Goal: Task Accomplishment & Management: Use online tool/utility

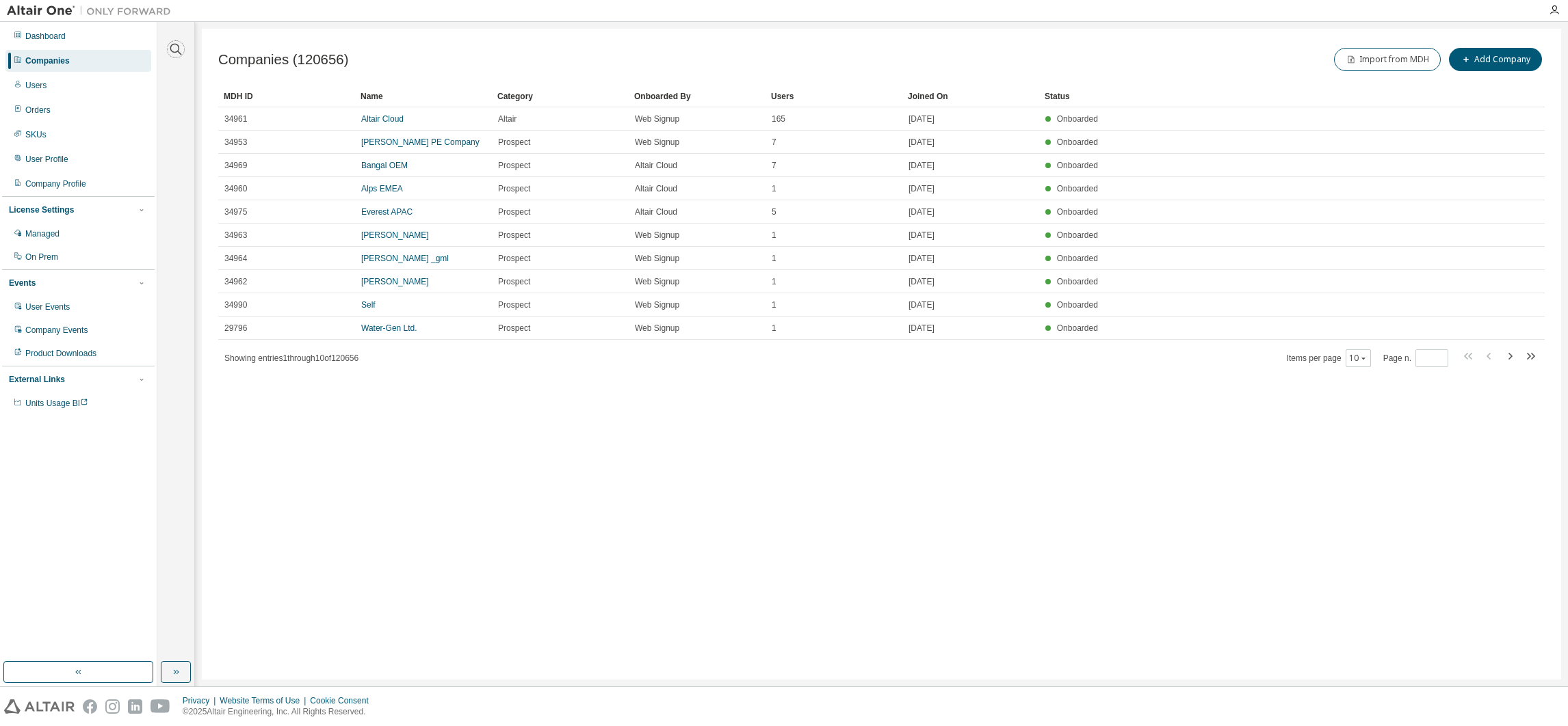
click at [175, 54] on icon "button" at bounding box center [175, 49] width 16 height 16
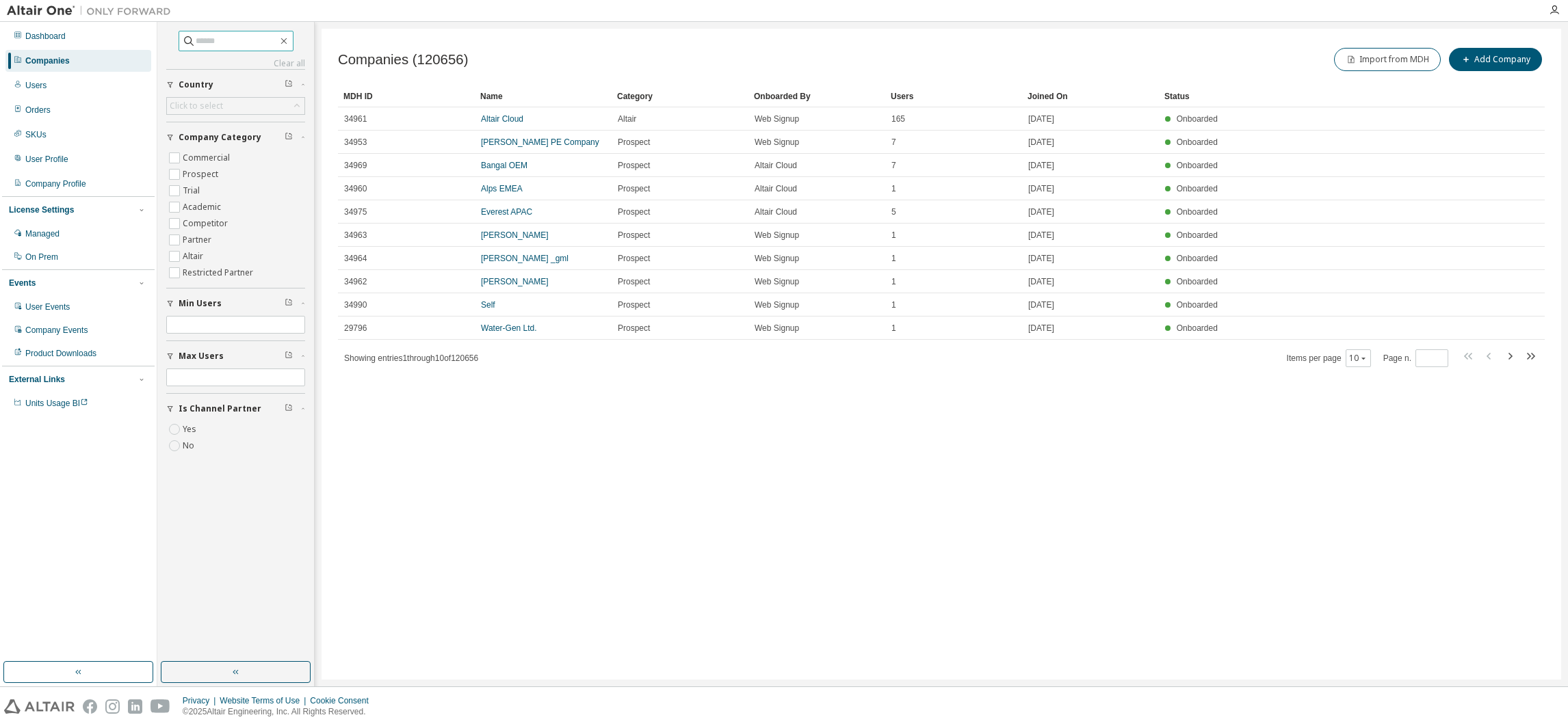
click at [208, 43] on input "text" at bounding box center [236, 41] width 82 height 14
type input "**********"
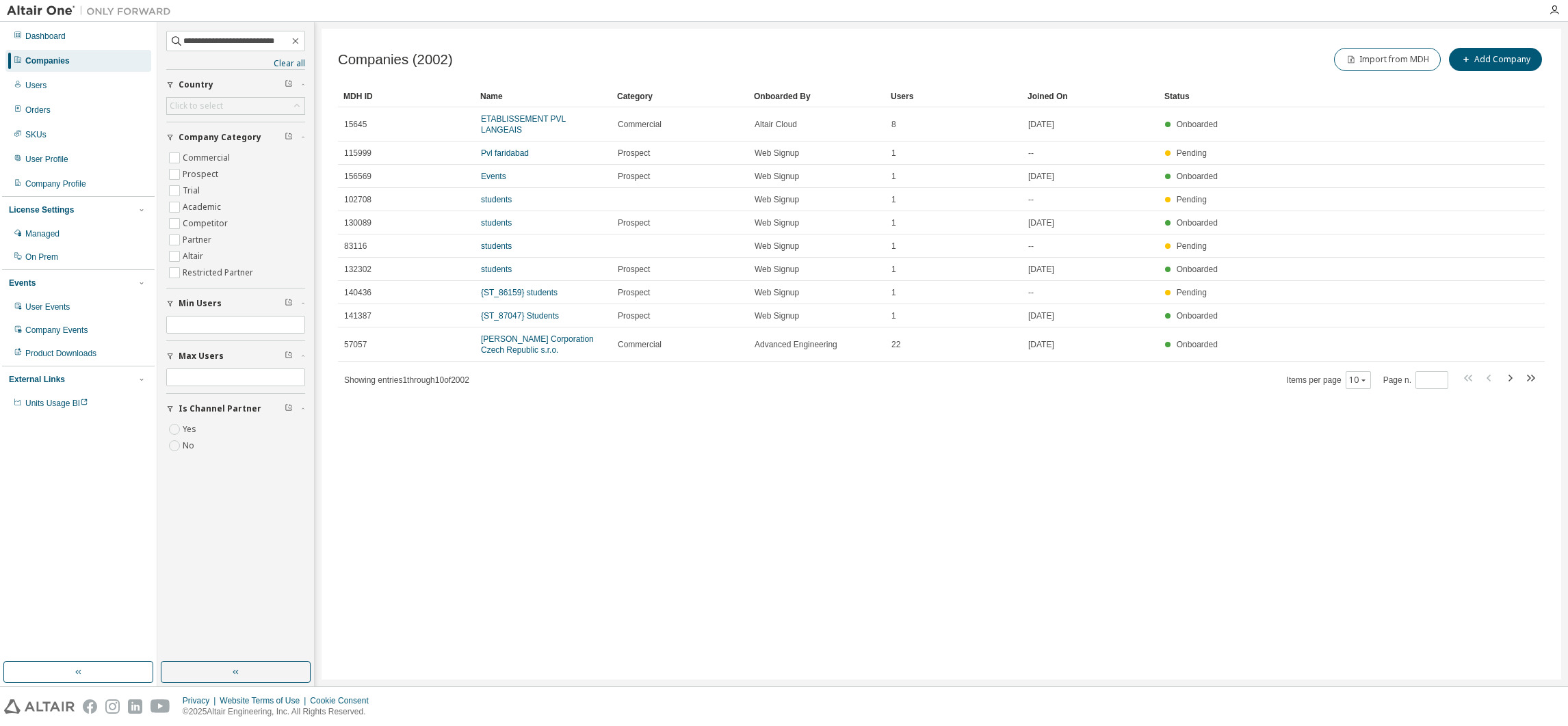
click at [556, 117] on link "ETABLISSEMENT PVL LANGEAIS" at bounding box center [523, 124] width 85 height 21
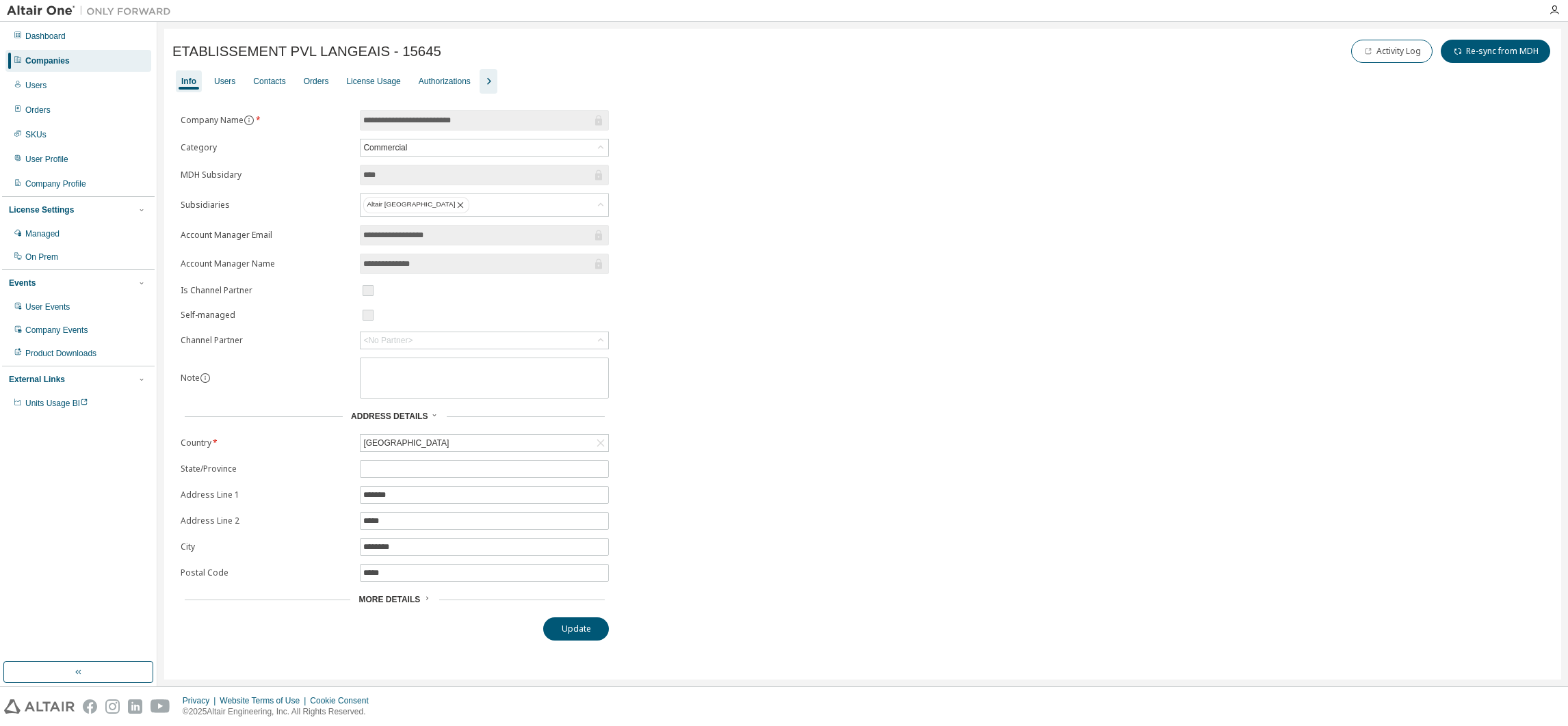
click at [228, 77] on div "Users" at bounding box center [224, 81] width 21 height 11
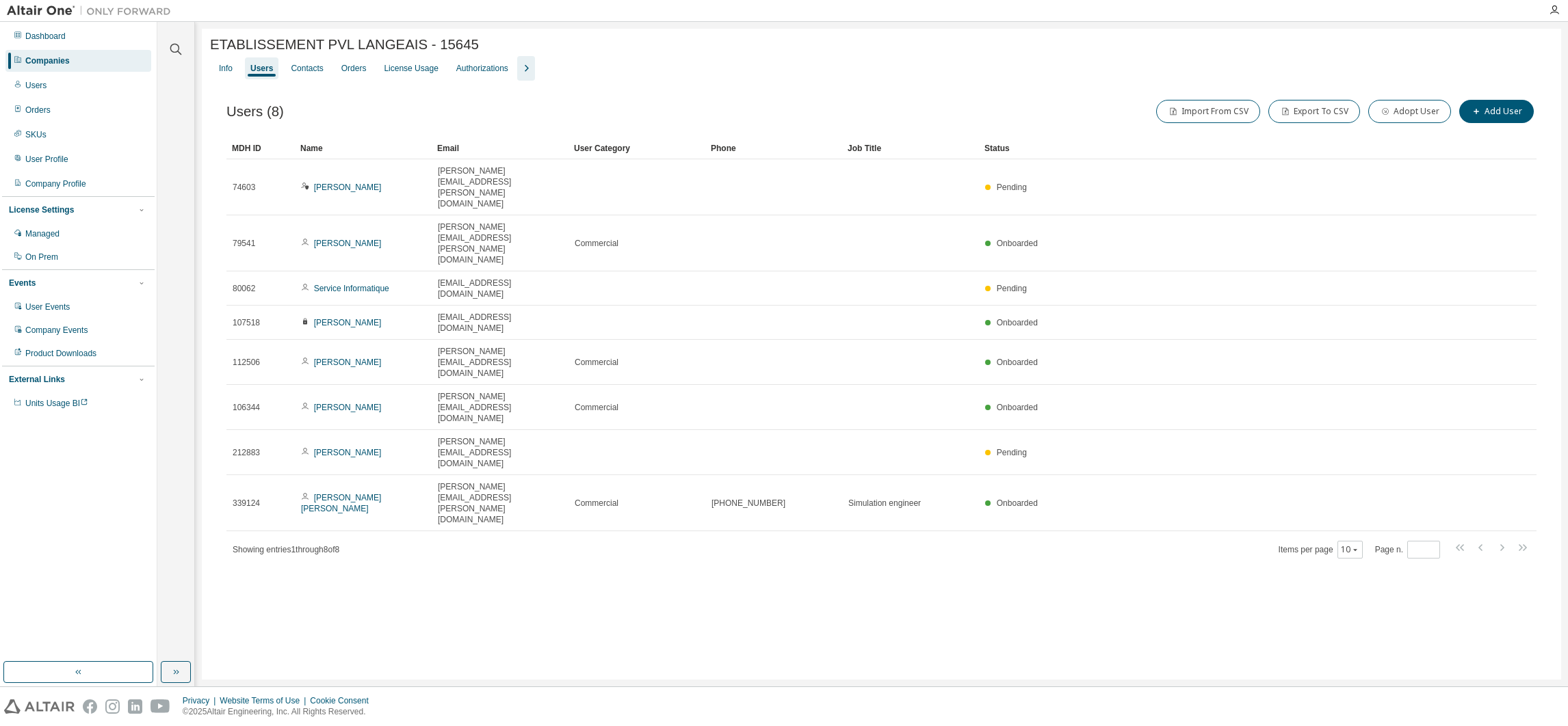
click at [223, 72] on div "Info" at bounding box center [226, 68] width 14 height 11
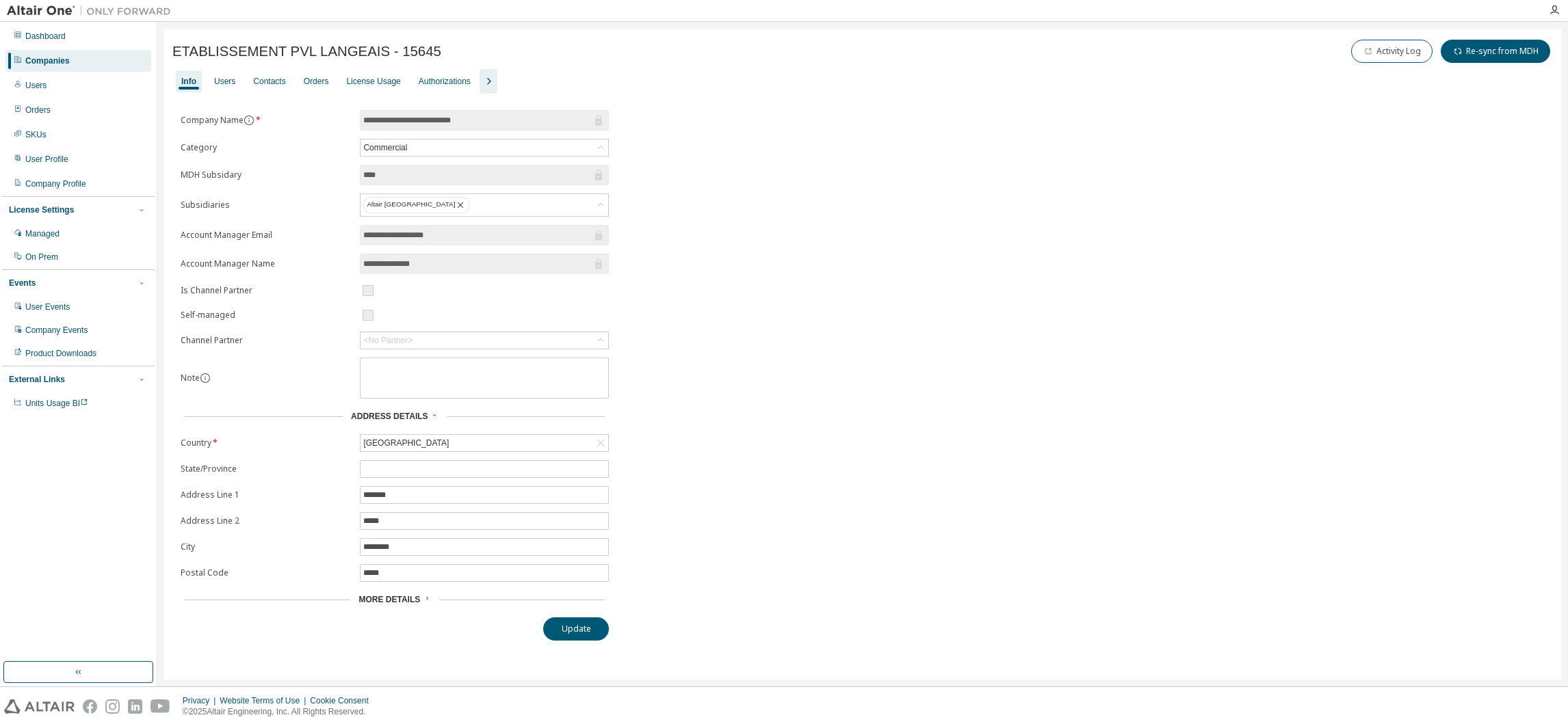
click at [551, 344] on div "<No Partner>" at bounding box center [485, 340] width 247 height 16
click at [483, 361] on input "text" at bounding box center [485, 361] width 212 height 14
type input "****"
click at [417, 396] on li "SOFTPOWER" at bounding box center [484, 399] width 244 height 18
click at [572, 633] on button "Update" at bounding box center [576, 629] width 66 height 23
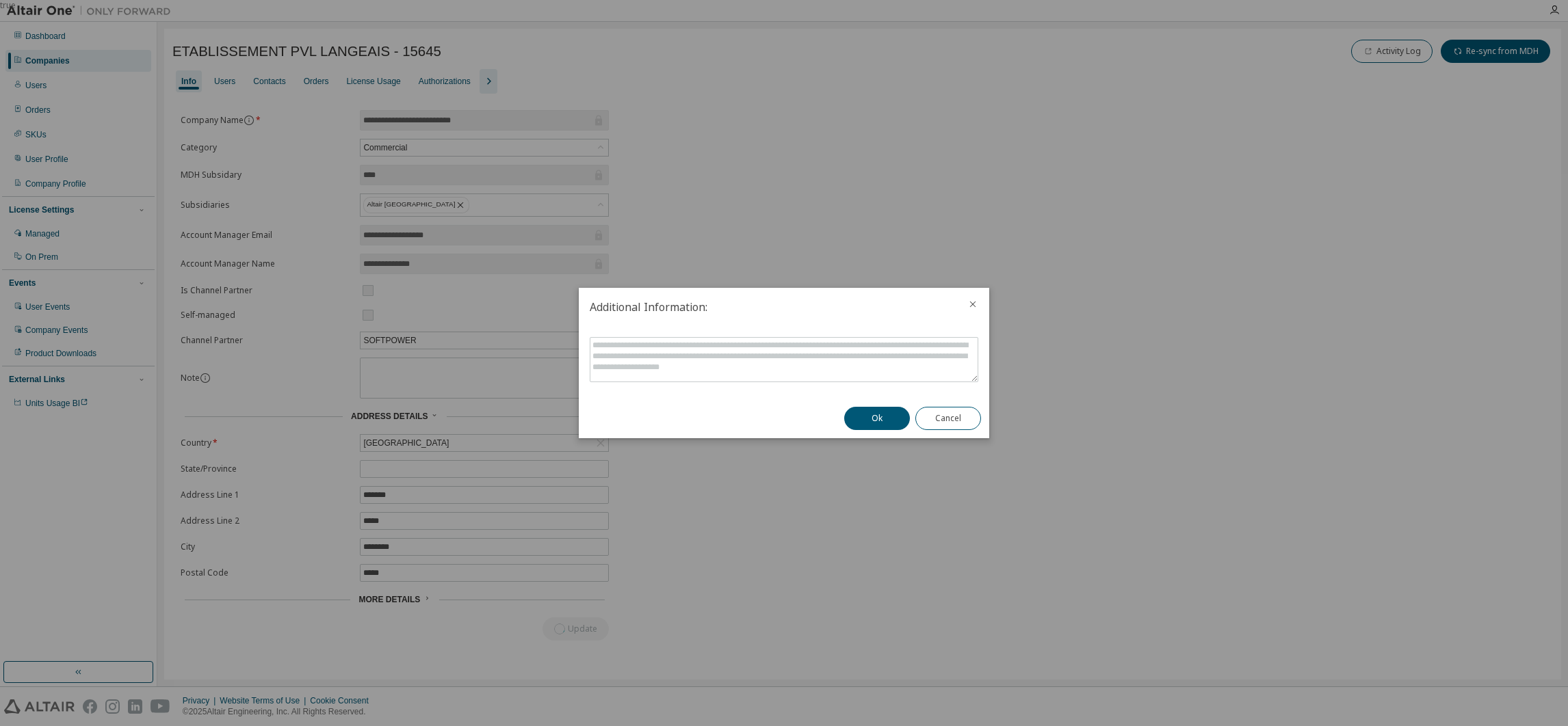
click at [878, 424] on button "Ok" at bounding box center [876, 419] width 66 height 23
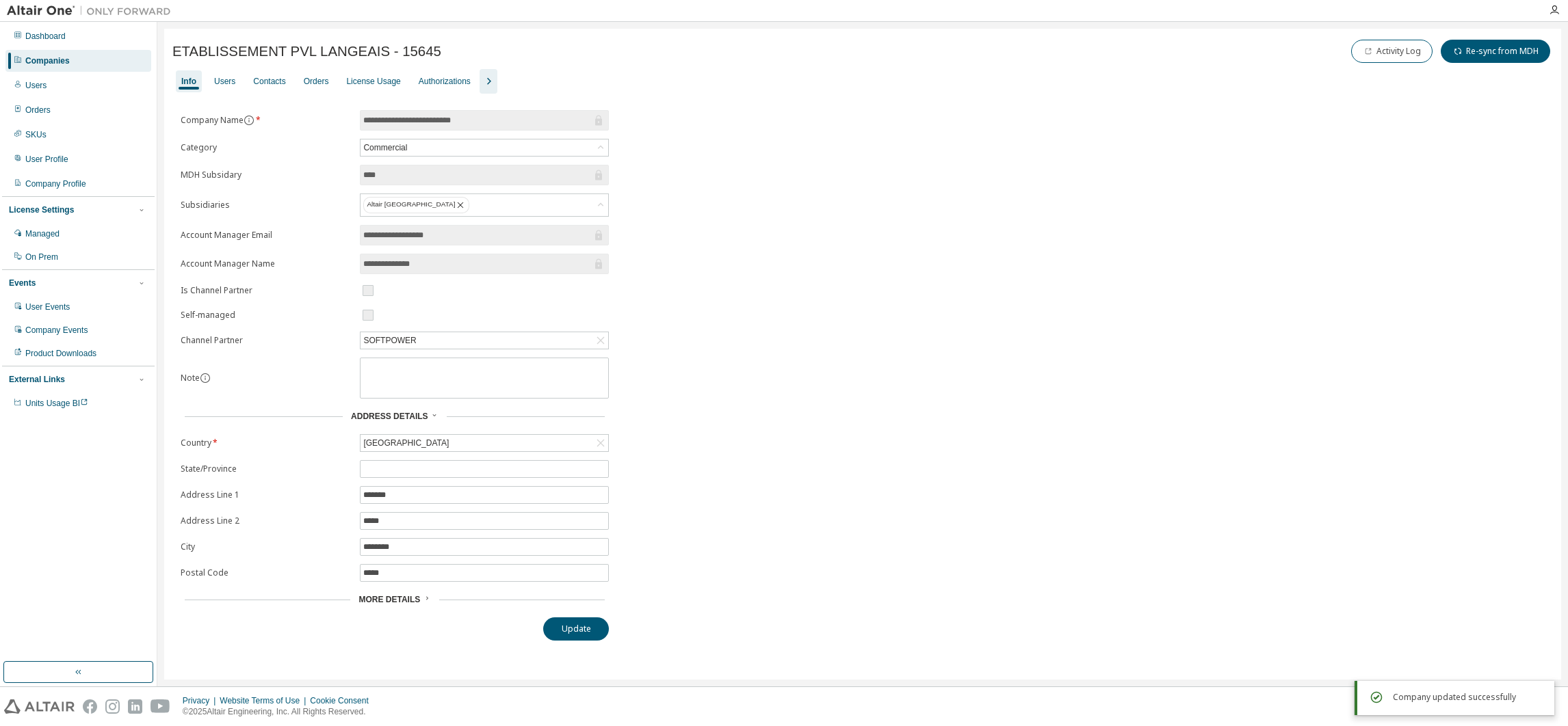
click at [223, 76] on div "Users" at bounding box center [224, 81] width 21 height 11
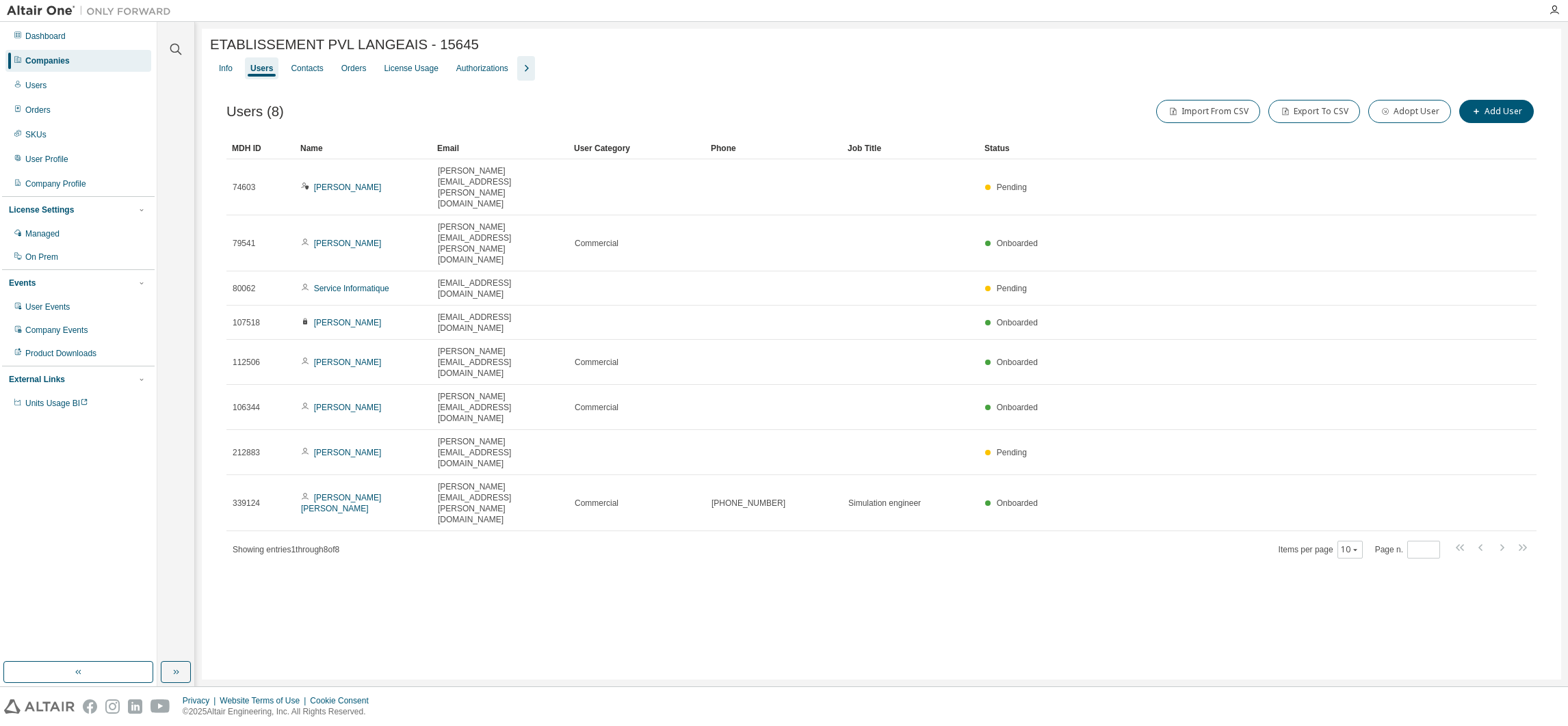
click at [217, 565] on div "ETABLISSEMENT PVL LANGEAIS - 15645 Clear Load Save Save As Field Operator Value…" at bounding box center [881, 354] width 1359 height 651
click at [350, 65] on div "Orders" at bounding box center [354, 68] width 26 height 11
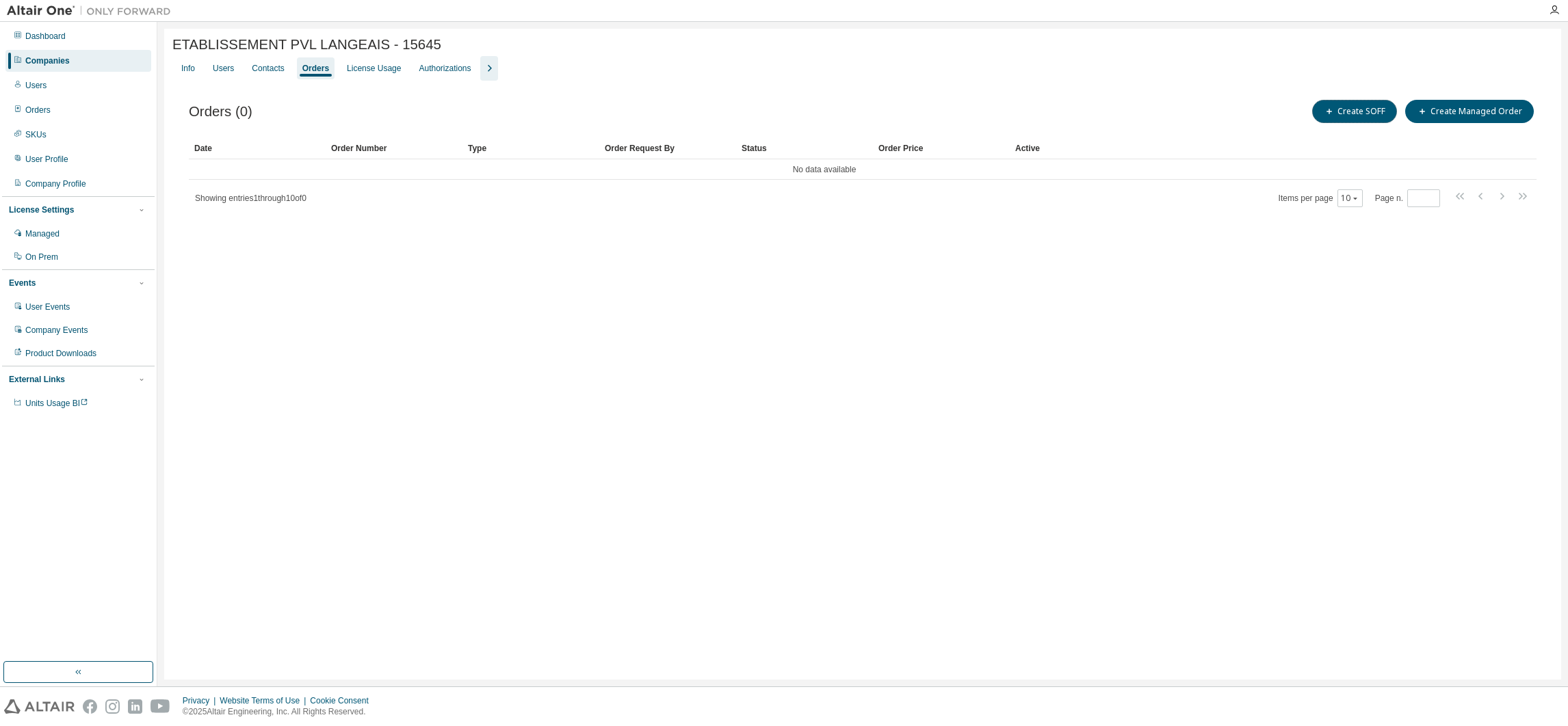
click at [1361, 112] on button "Create SOFF" at bounding box center [1355, 111] width 85 height 23
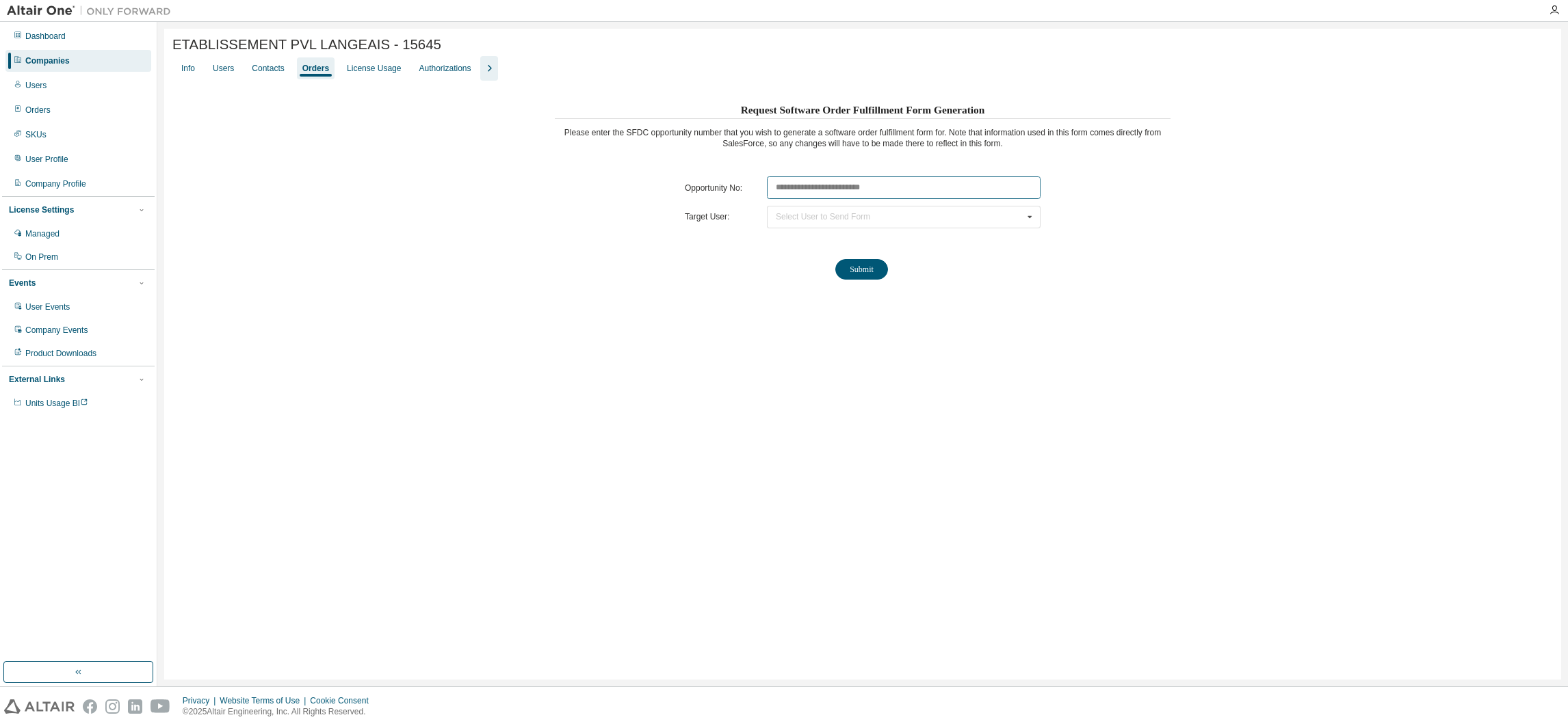
click at [811, 188] on input "text" at bounding box center [903, 187] width 274 height 22
paste input "********"
type input "********"
click at [822, 219] on div "Select User to Send Form" at bounding box center [823, 216] width 94 height 8
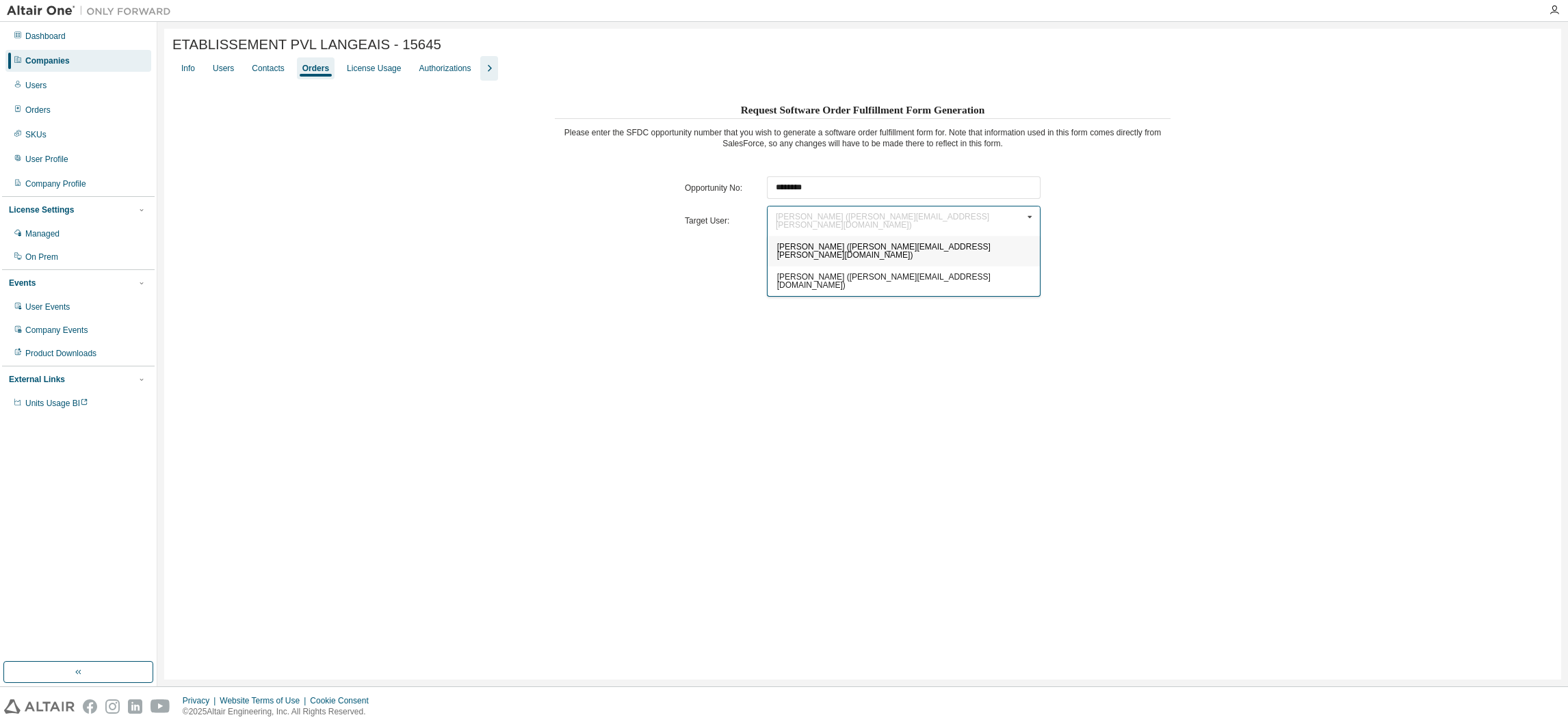
click at [832, 272] on span "[PERSON_NAME] ([PERSON_NAME][EMAIL_ADDRESS][DOMAIN_NAME])" at bounding box center [884, 280] width 213 height 18
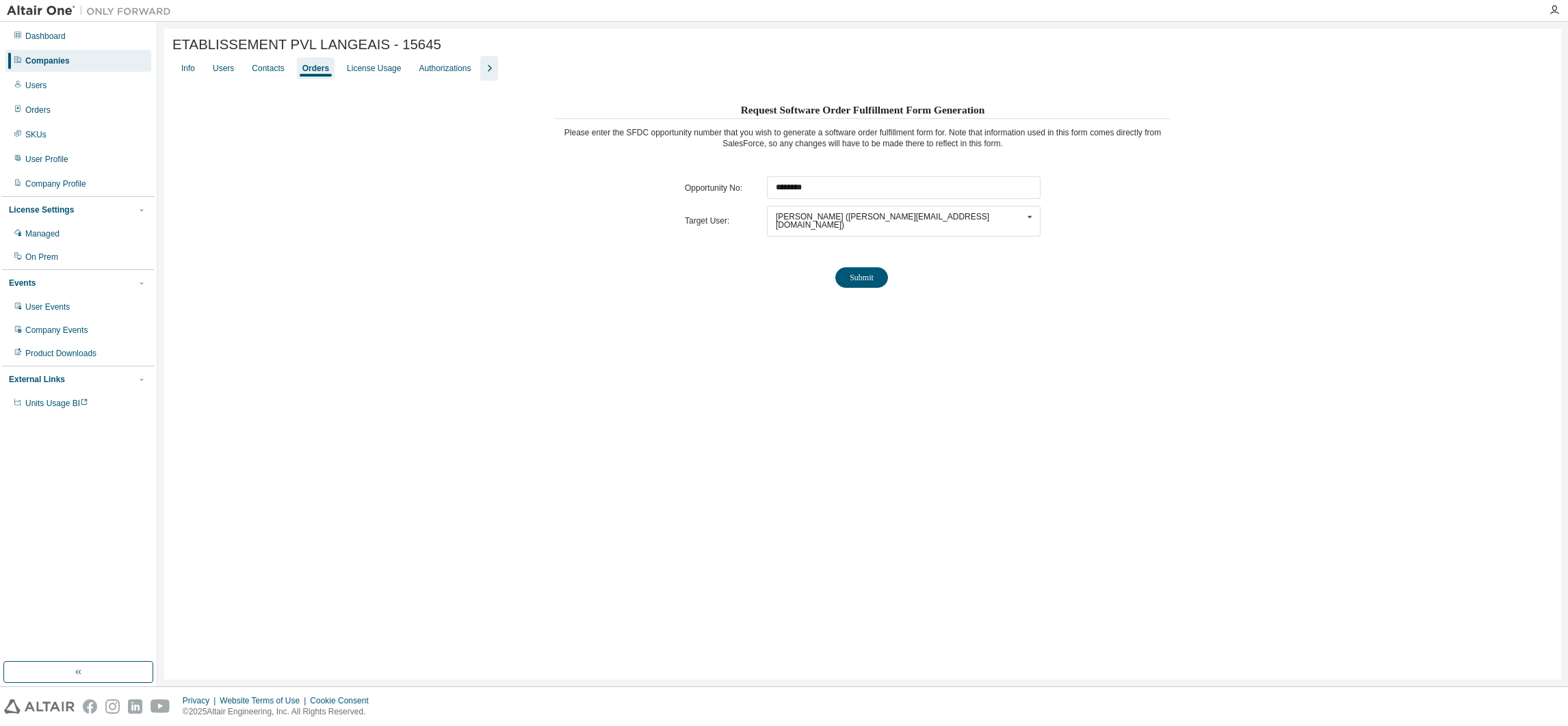
click at [852, 274] on button "Submit" at bounding box center [862, 277] width 53 height 21
